Goal: Find specific page/section: Find specific page/section

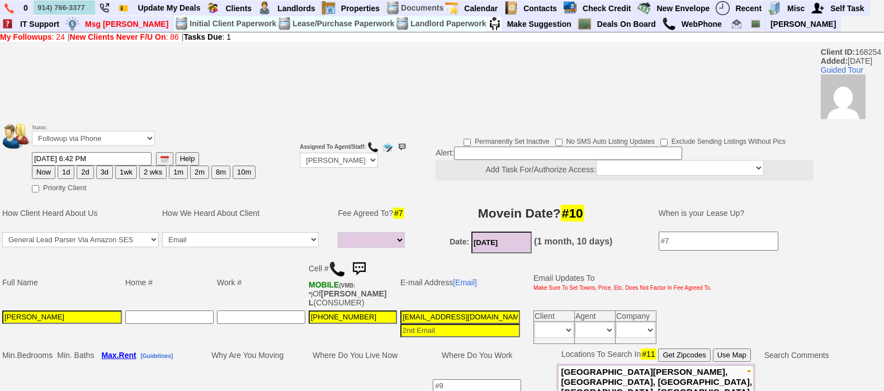
select select
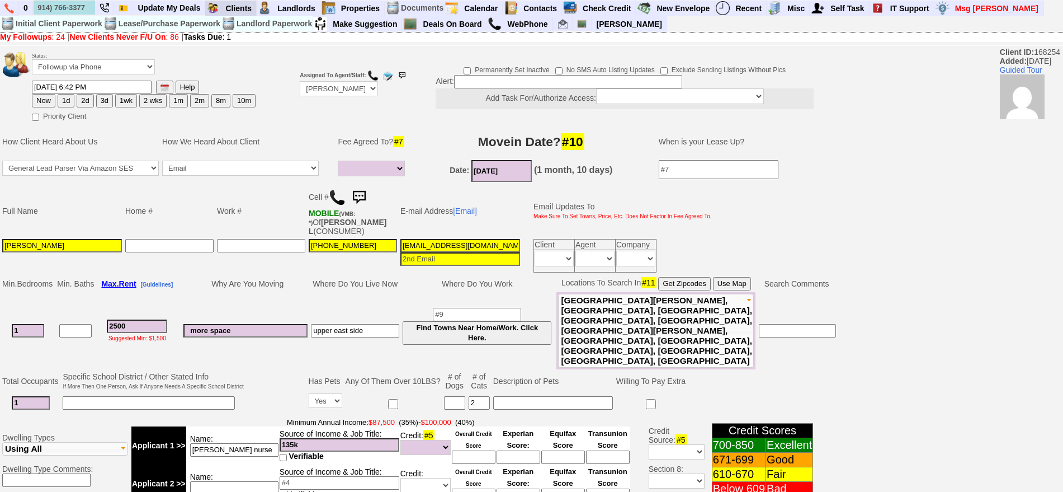
click at [0, 0] on link "Requires Action By Me (24)" at bounding box center [0, 0] width 0 height 0
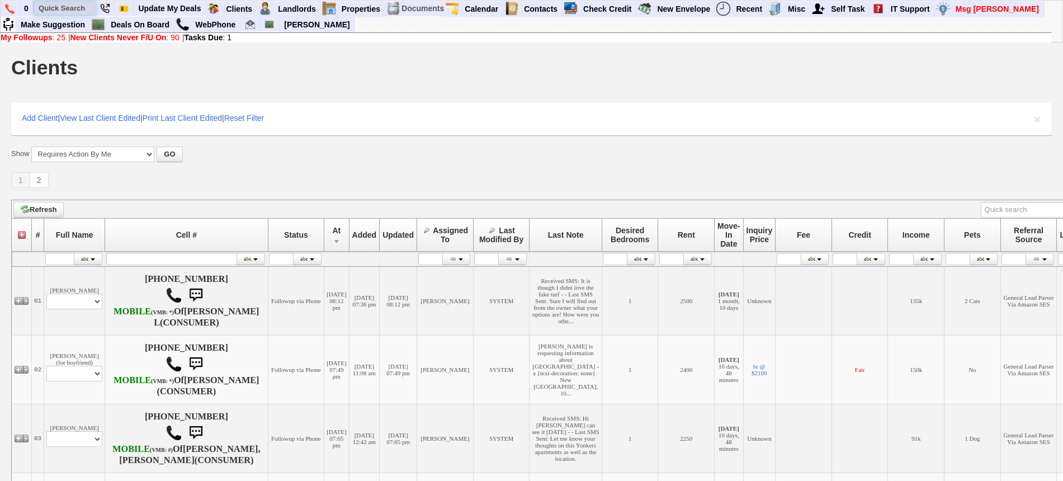
click at [62, 8] on input "text" at bounding box center [65, 8] width 62 height 14
paste input "9172420681"
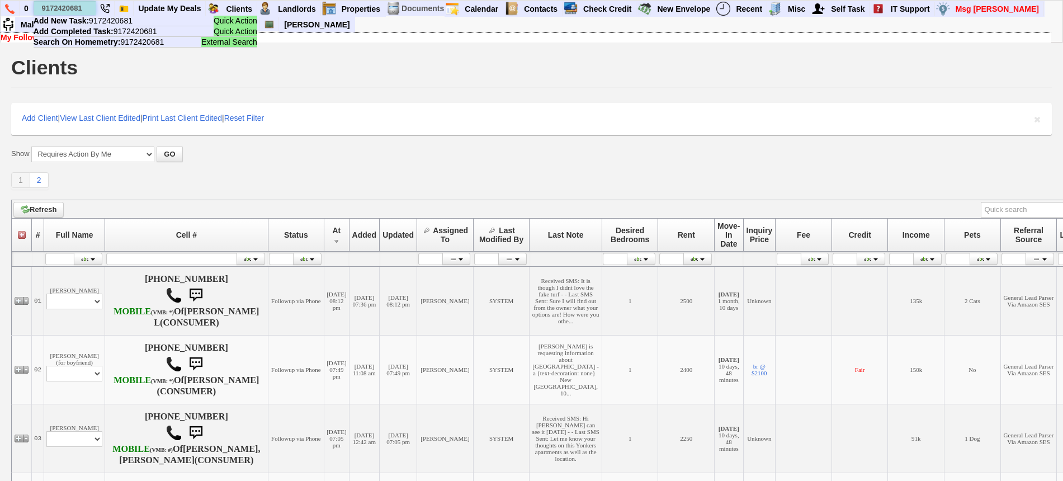
click at [74, 3] on input "9172420681" at bounding box center [65, 8] width 62 height 14
paste input "-771-4435"
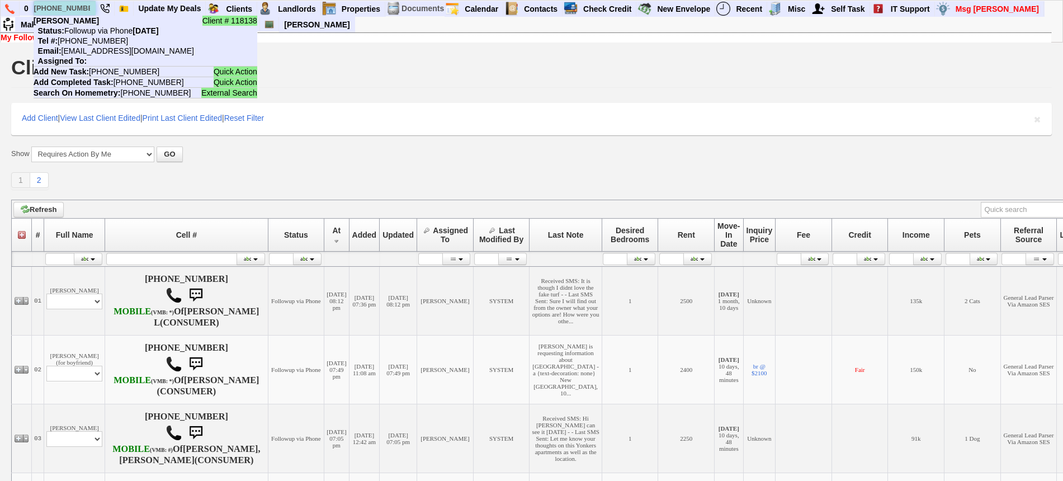
type input "[PHONE_NUMBER]"
click at [92, 31] on nobr "Status: Followup via Phone [DATE]" at bounding box center [96, 30] width 125 height 9
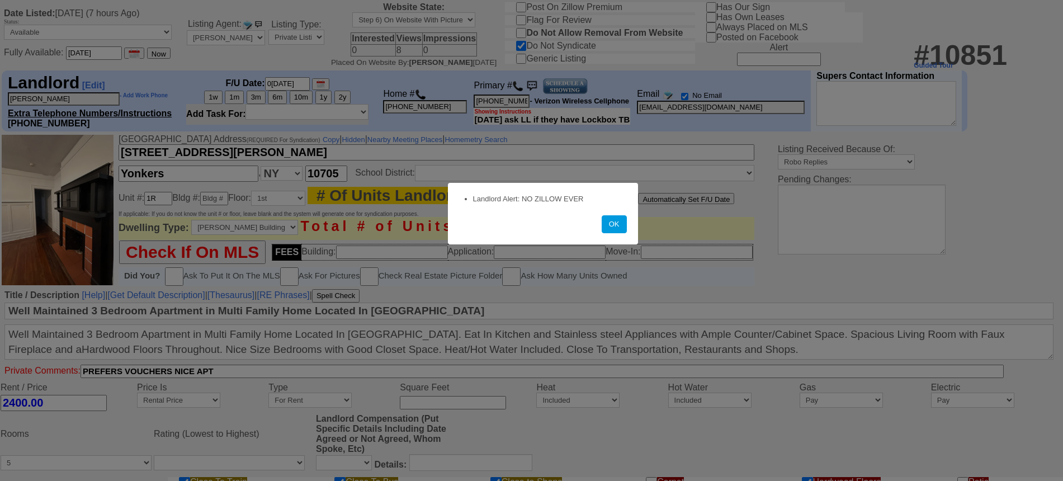
click at [615, 225] on button "OK" at bounding box center [614, 224] width 25 height 18
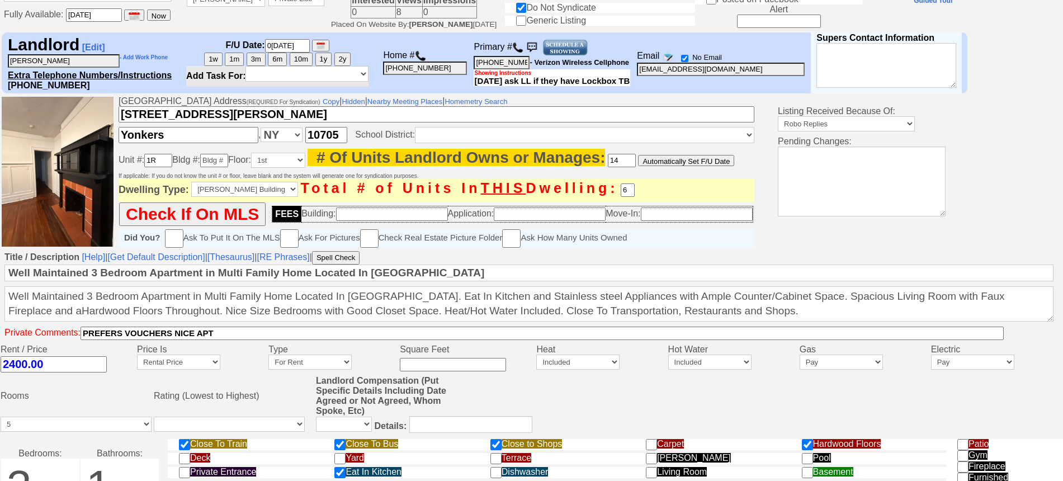
scroll to position [426, 0]
